Goal: Task Accomplishment & Management: Use online tool/utility

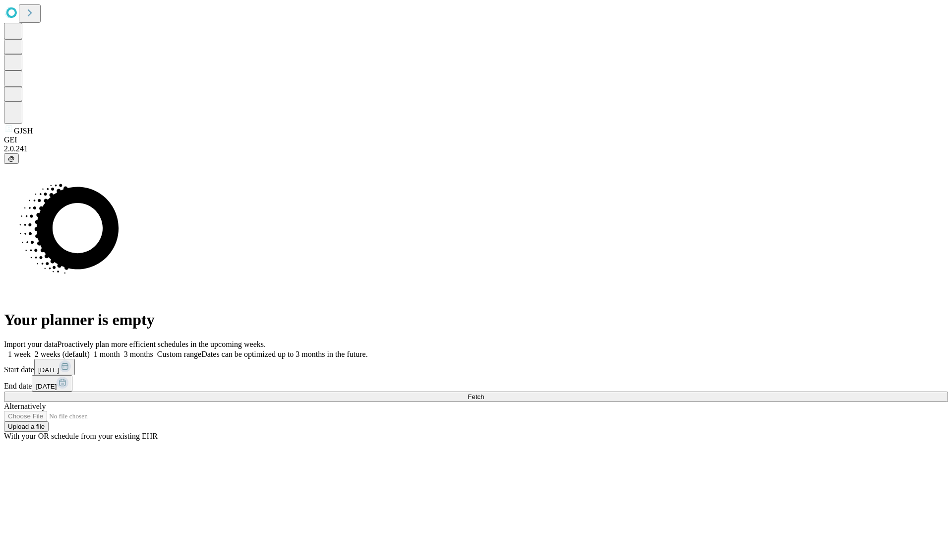
click at [484, 393] on span "Fetch" at bounding box center [476, 396] width 16 height 7
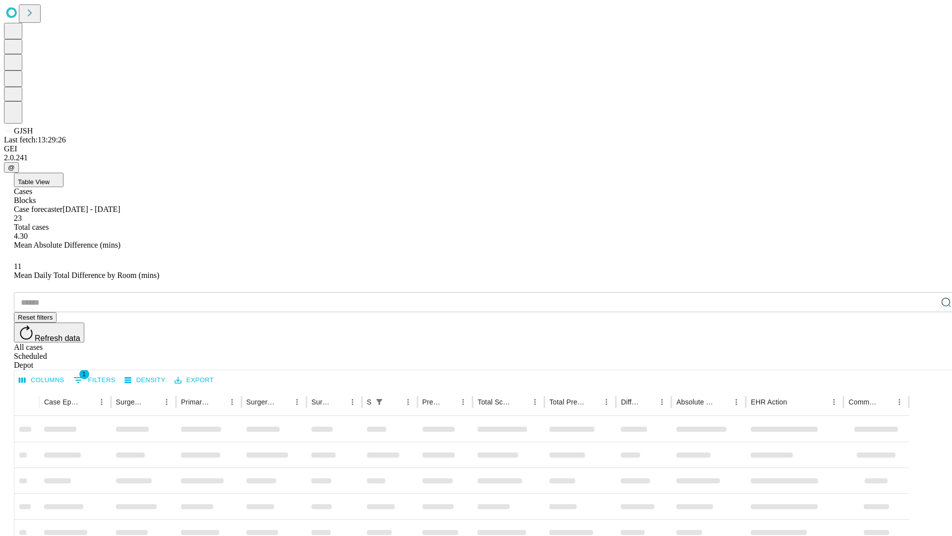
click at [927, 361] on div "Depot" at bounding box center [486, 365] width 944 height 9
